Goal: Book appointment/travel/reservation

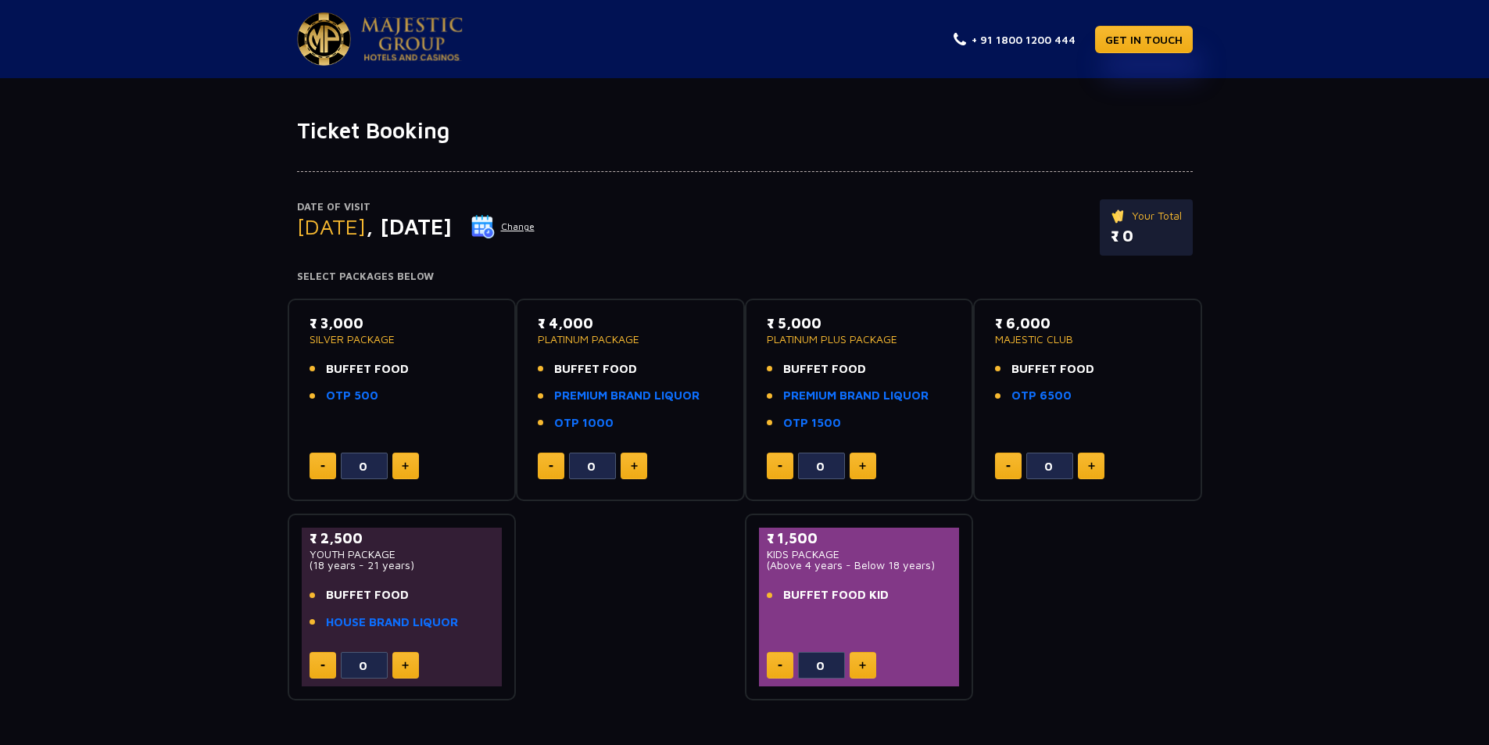
drag, startPoint x: 1285, startPoint y: 177, endPoint x: 761, endPoint y: 84, distance: 532.8
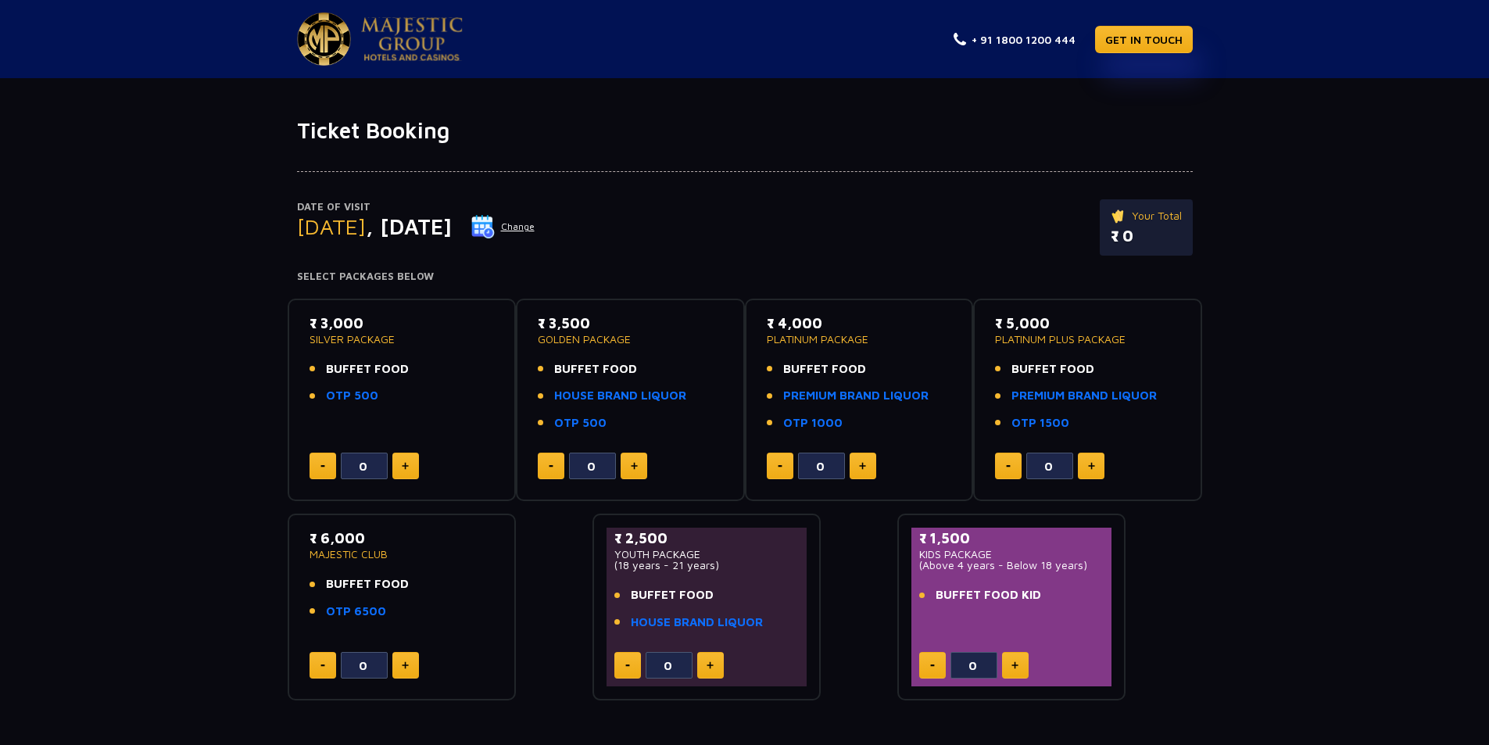
drag, startPoint x: 1500, startPoint y: 87, endPoint x: 1494, endPoint y: 112, distance: 25.8
